Goal: Information Seeking & Learning: Find contact information

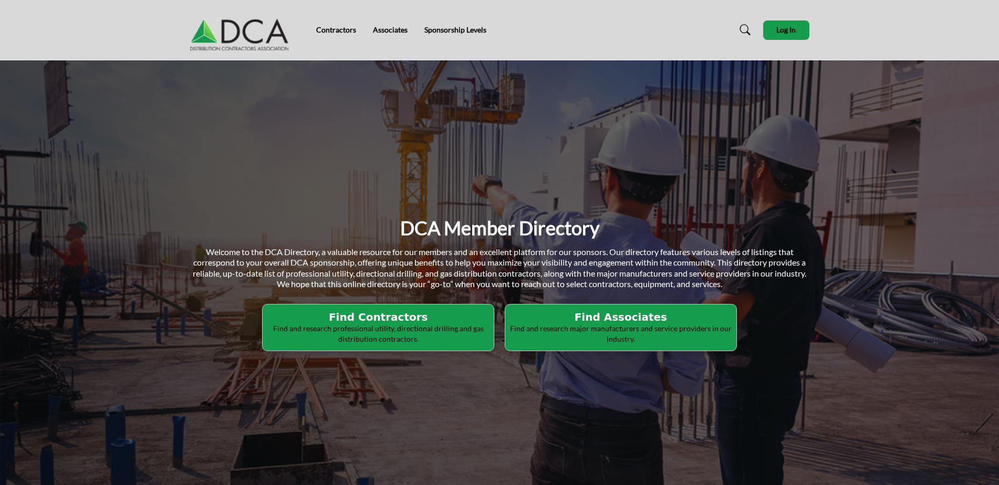
click at [384, 333] on p "Find and research professional utility, directional drilling and gas distributi…" at bounding box center [378, 333] width 225 height 20
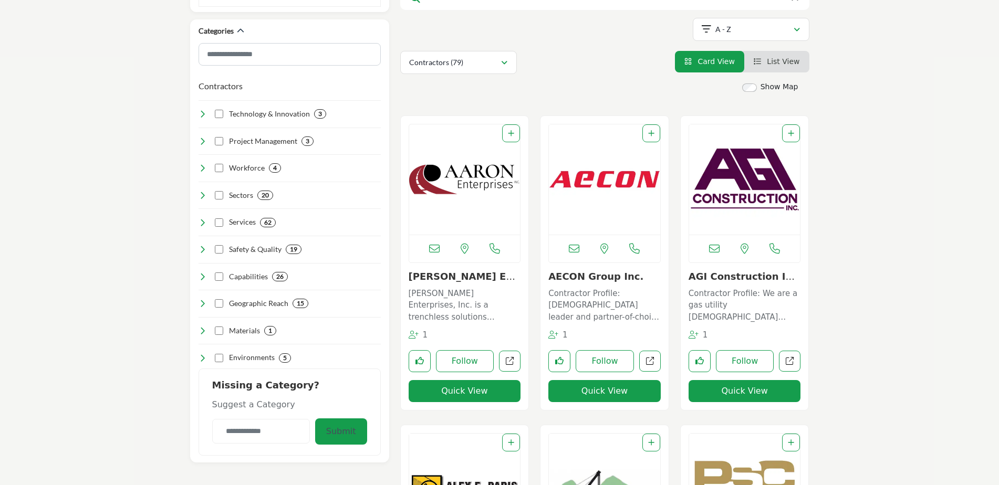
scroll to position [420, 0]
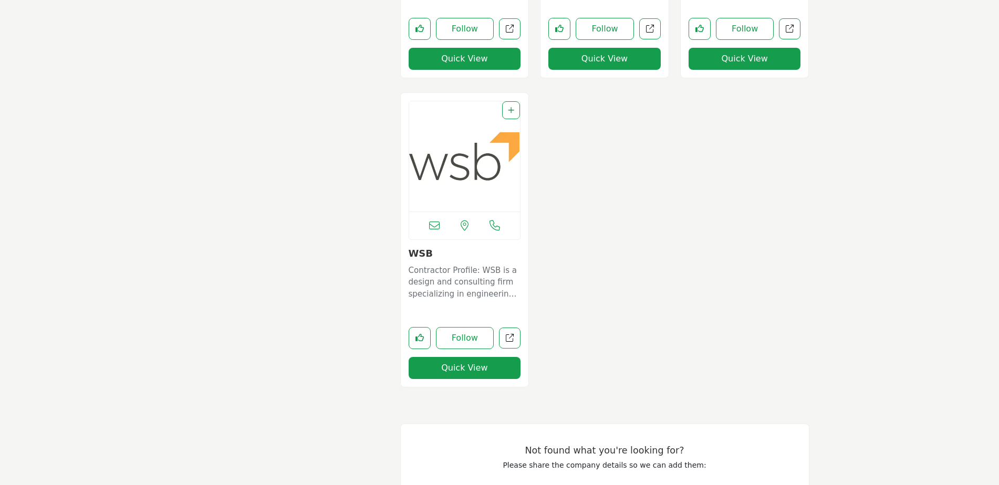
scroll to position [8534, 0]
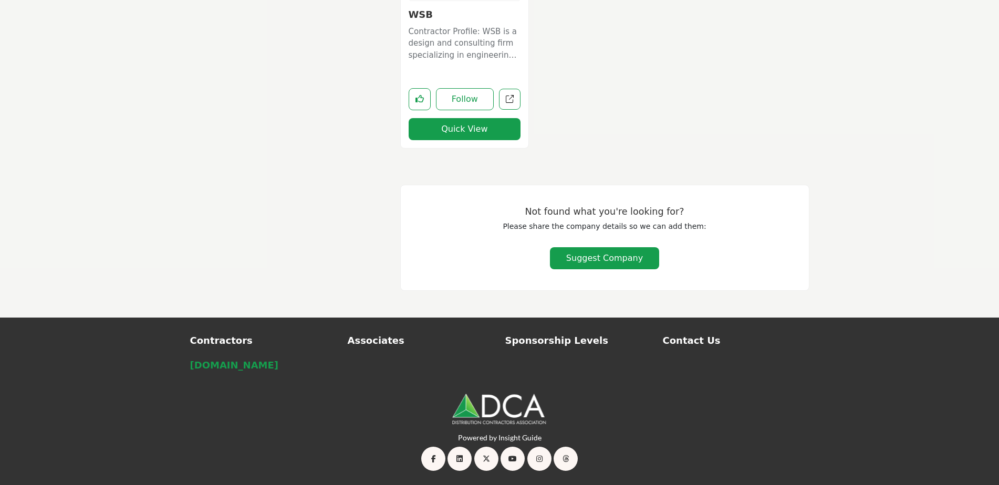
click at [208, 366] on p "[DOMAIN_NAME]" at bounding box center [263, 365] width 146 height 14
